Goal: Task Accomplishment & Management: Use online tool/utility

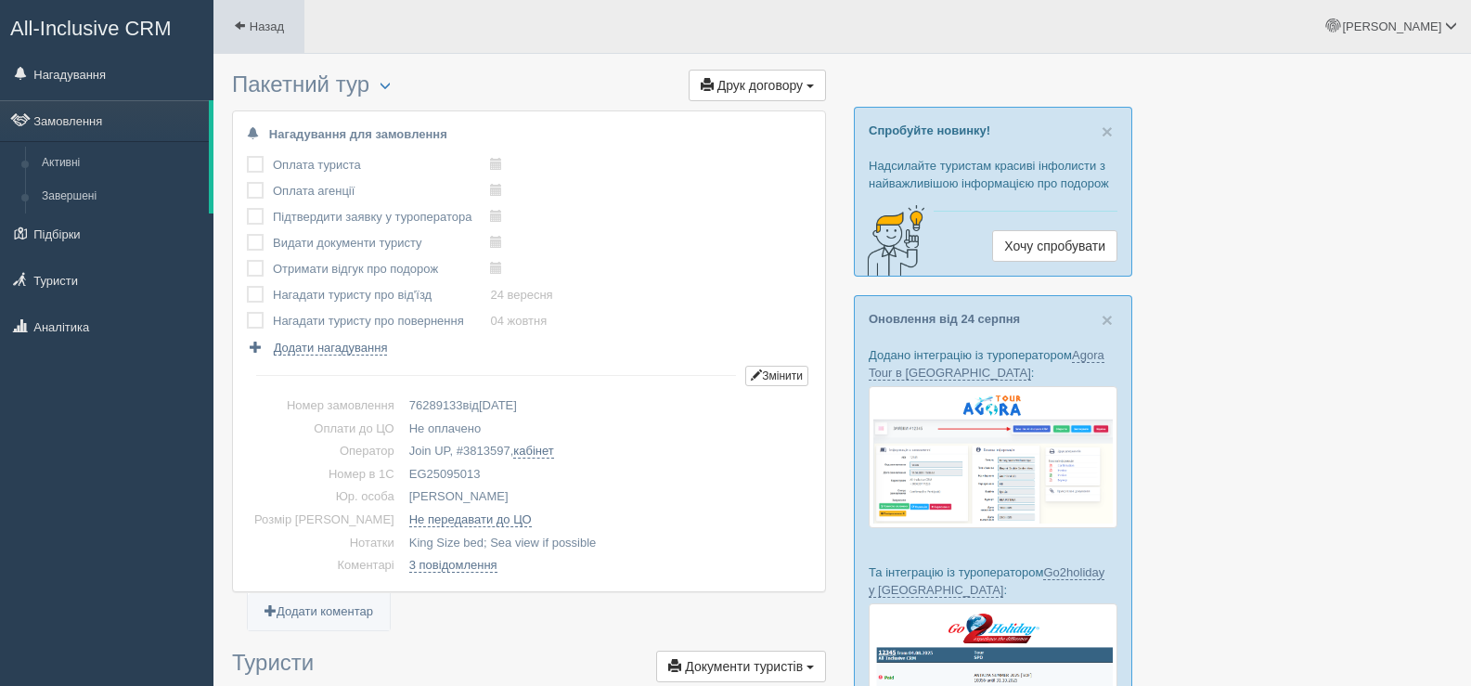
click at [233, 26] on link "Назад" at bounding box center [258, 26] width 91 height 53
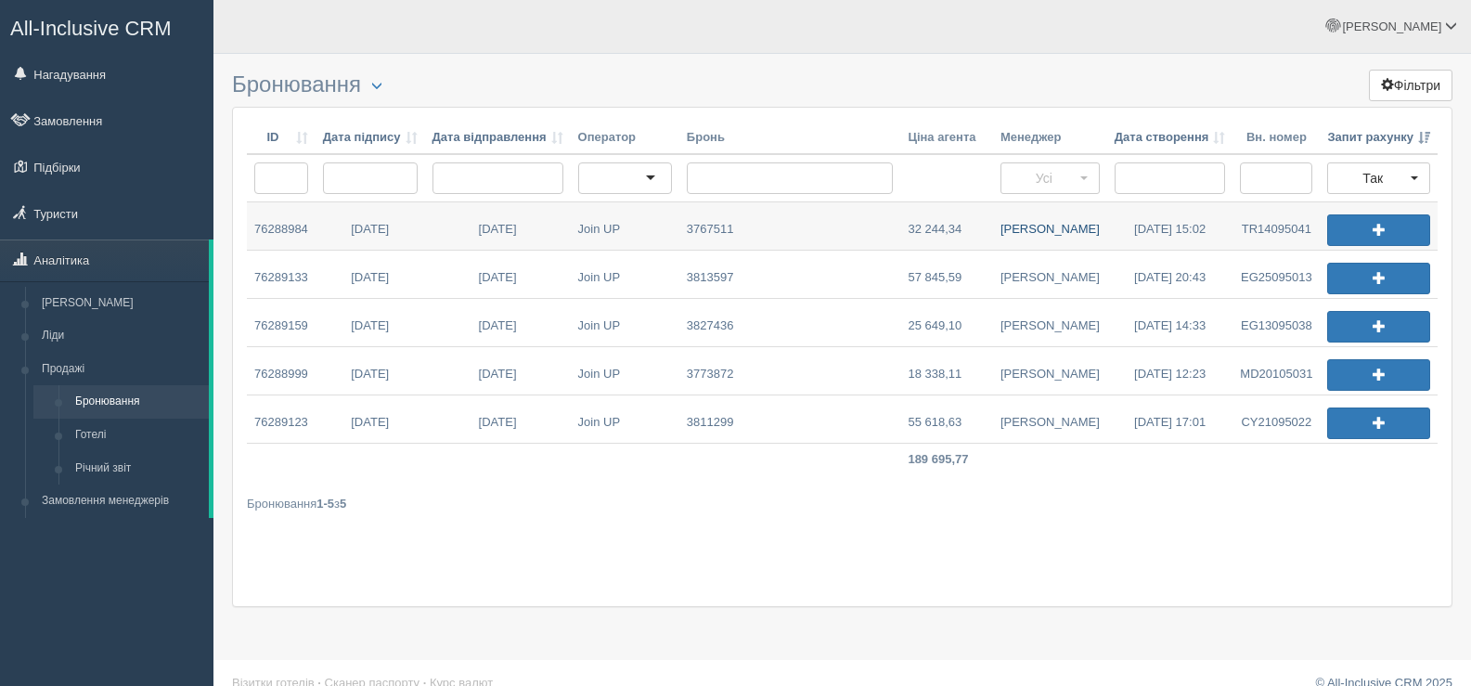
click at [1024, 231] on link "Валентина К." at bounding box center [1050, 225] width 114 height 47
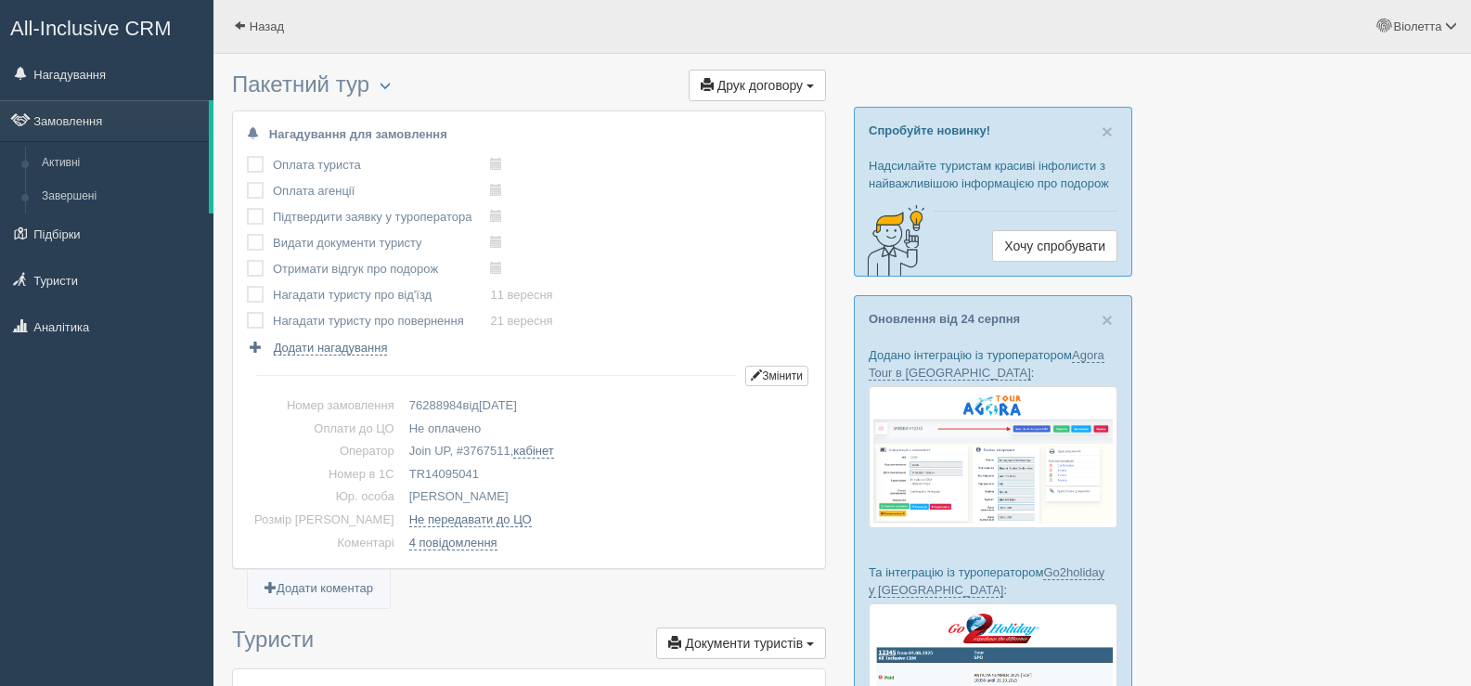
drag, startPoint x: 376, startPoint y: 473, endPoint x: 460, endPoint y: 477, distance: 84.5
click at [460, 477] on td "TR14095041" at bounding box center [606, 474] width 409 height 23
copy td "TR14095041"
